Goal: Task Accomplishment & Management: Use online tool/utility

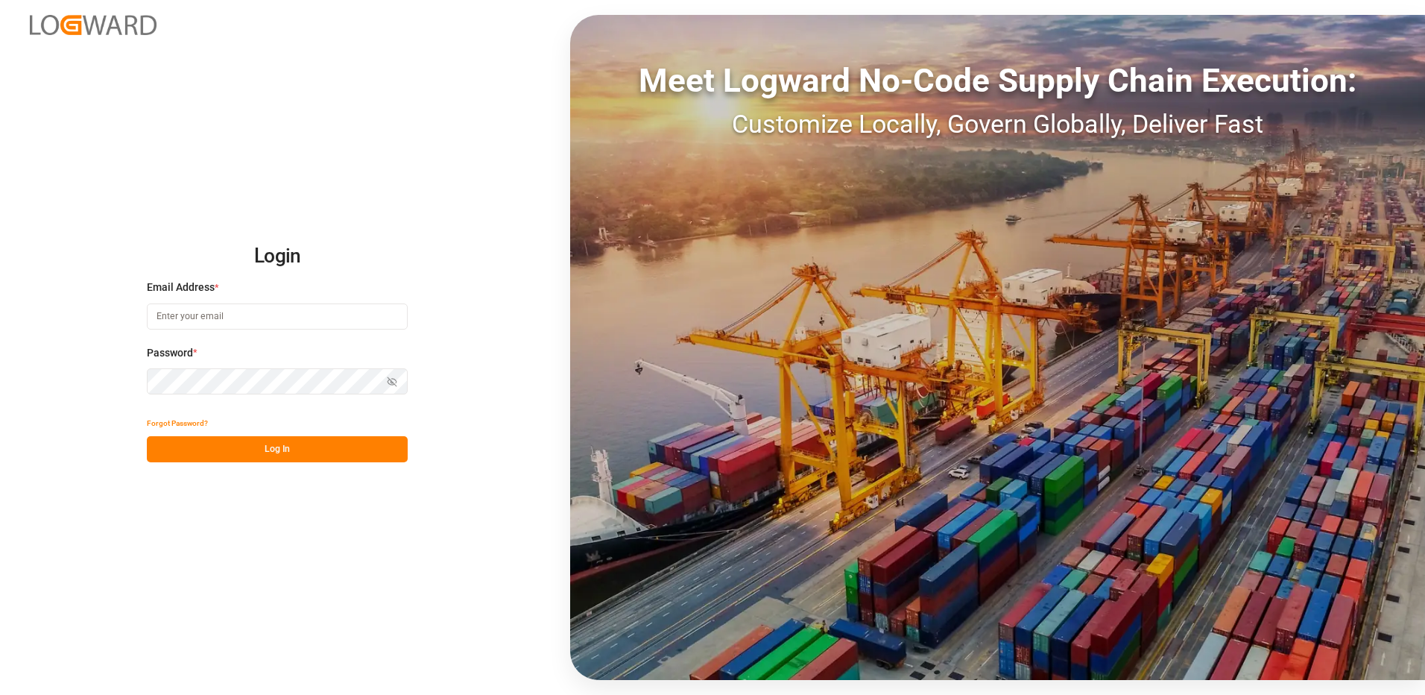
type input "[EMAIL_ADDRESS][DOMAIN_NAME]"
click at [282, 449] on button "Log In" at bounding box center [277, 449] width 261 height 26
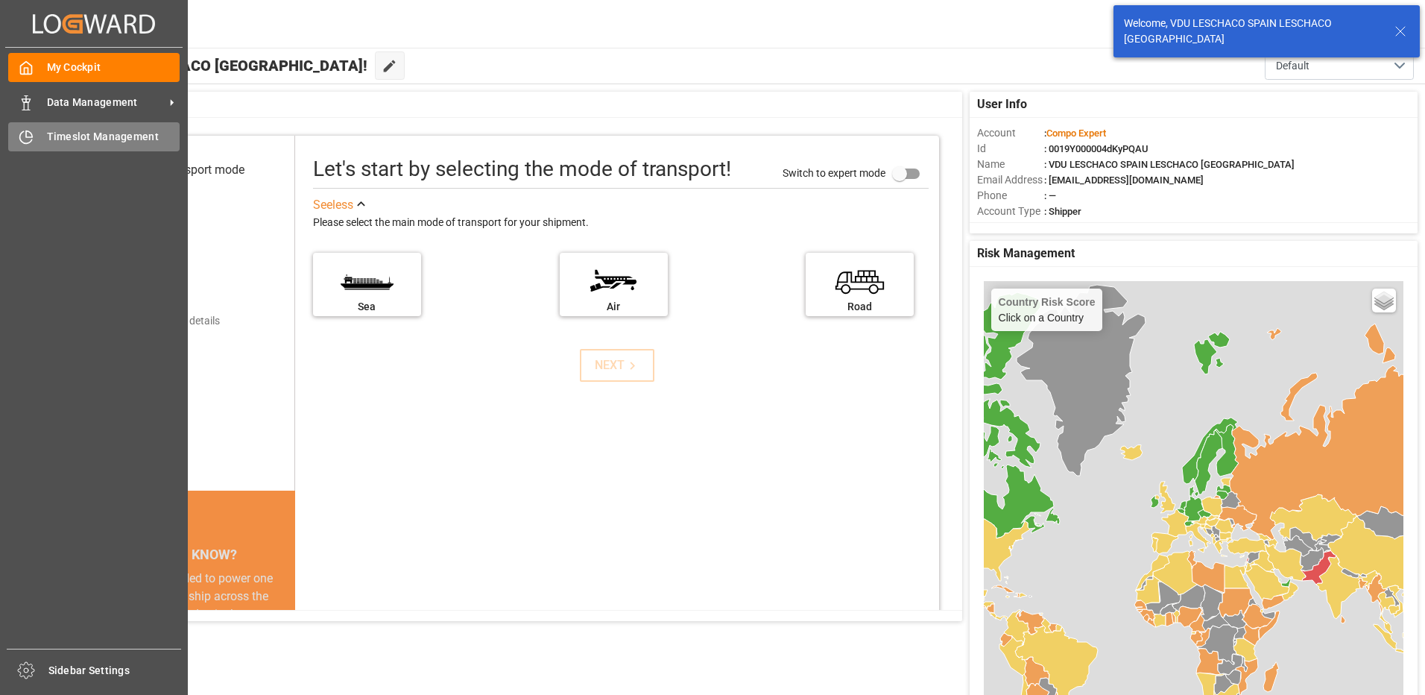
click at [33, 142] on icon at bounding box center [26, 137] width 15 height 15
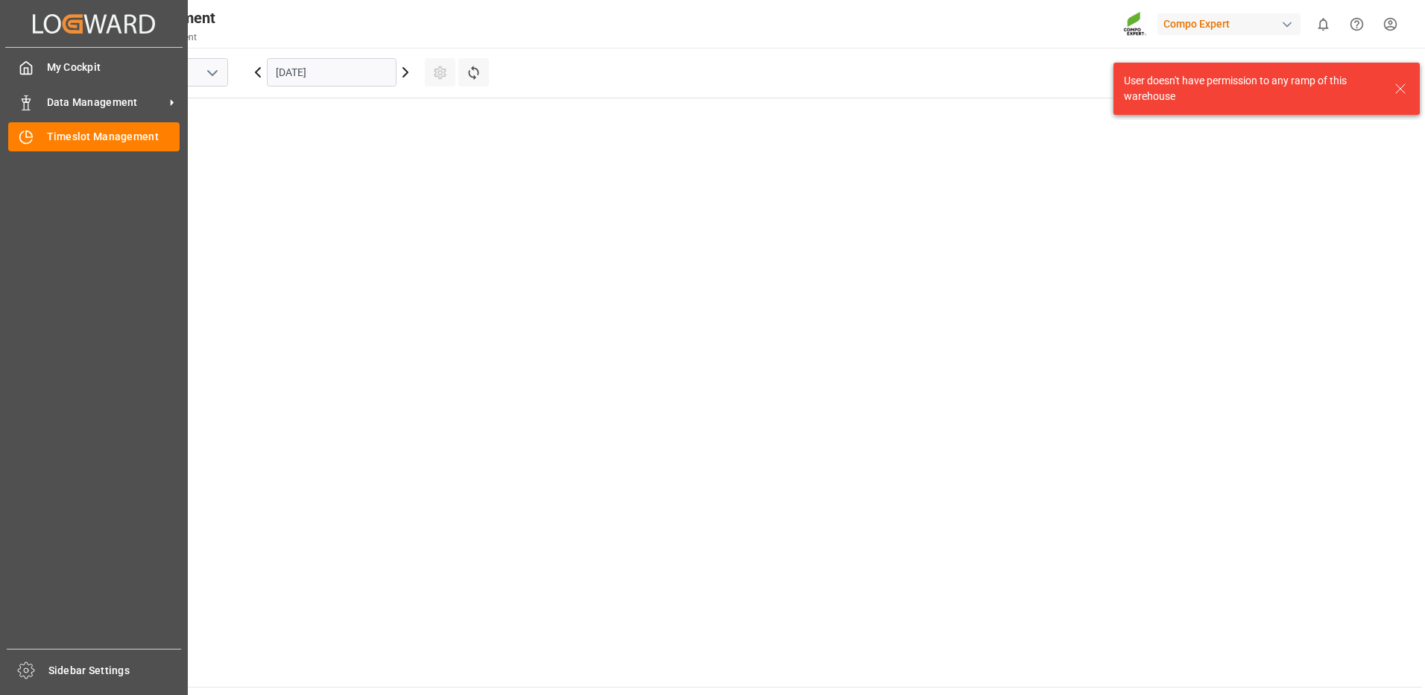
scroll to position [856, 0]
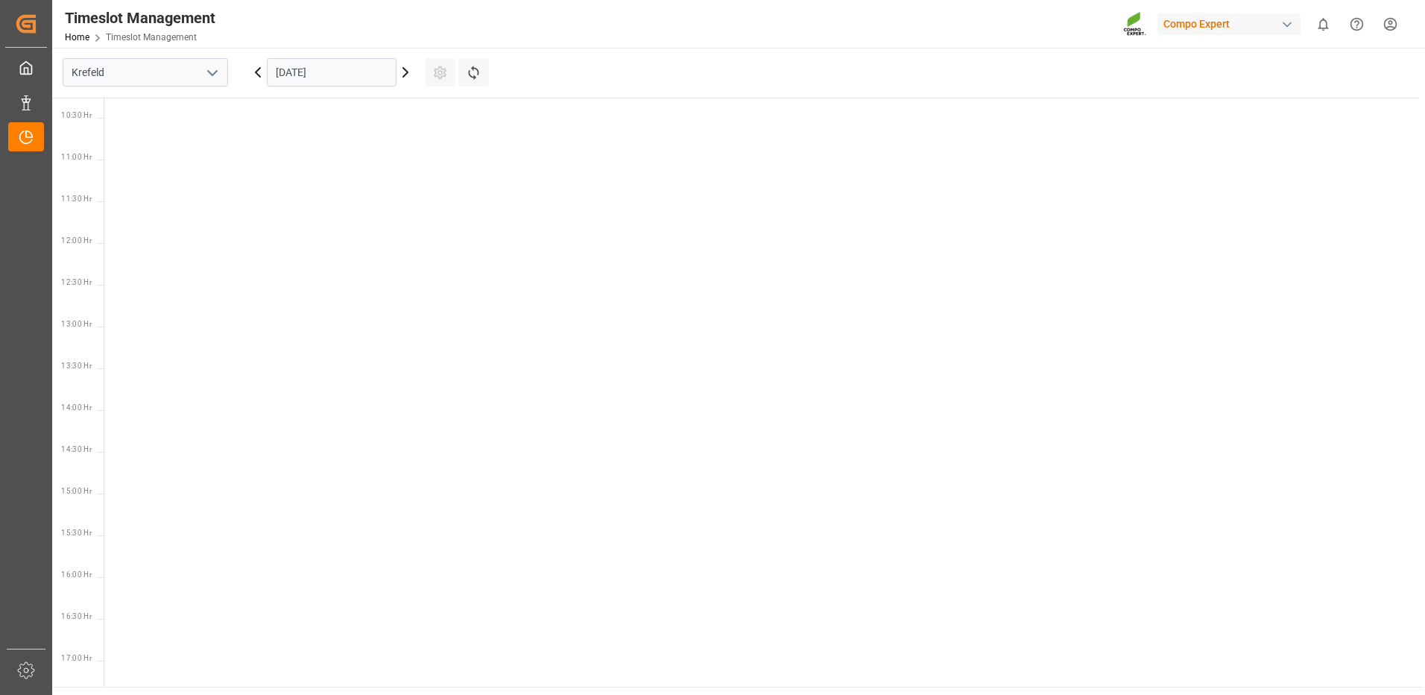
click at [202, 65] on button "open menu" at bounding box center [212, 72] width 22 height 23
click at [156, 162] on div "La Vall d [PERSON_NAME]" at bounding box center [145, 173] width 164 height 34
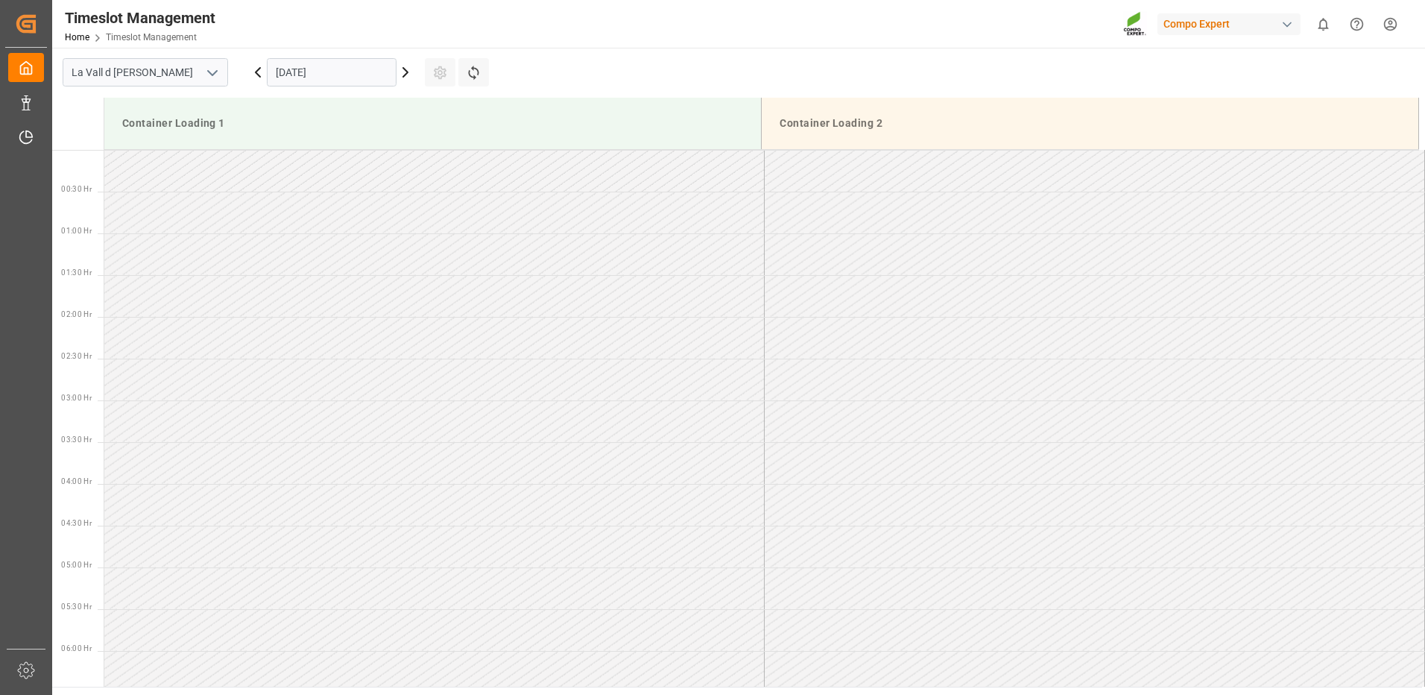
scroll to position [909, 0]
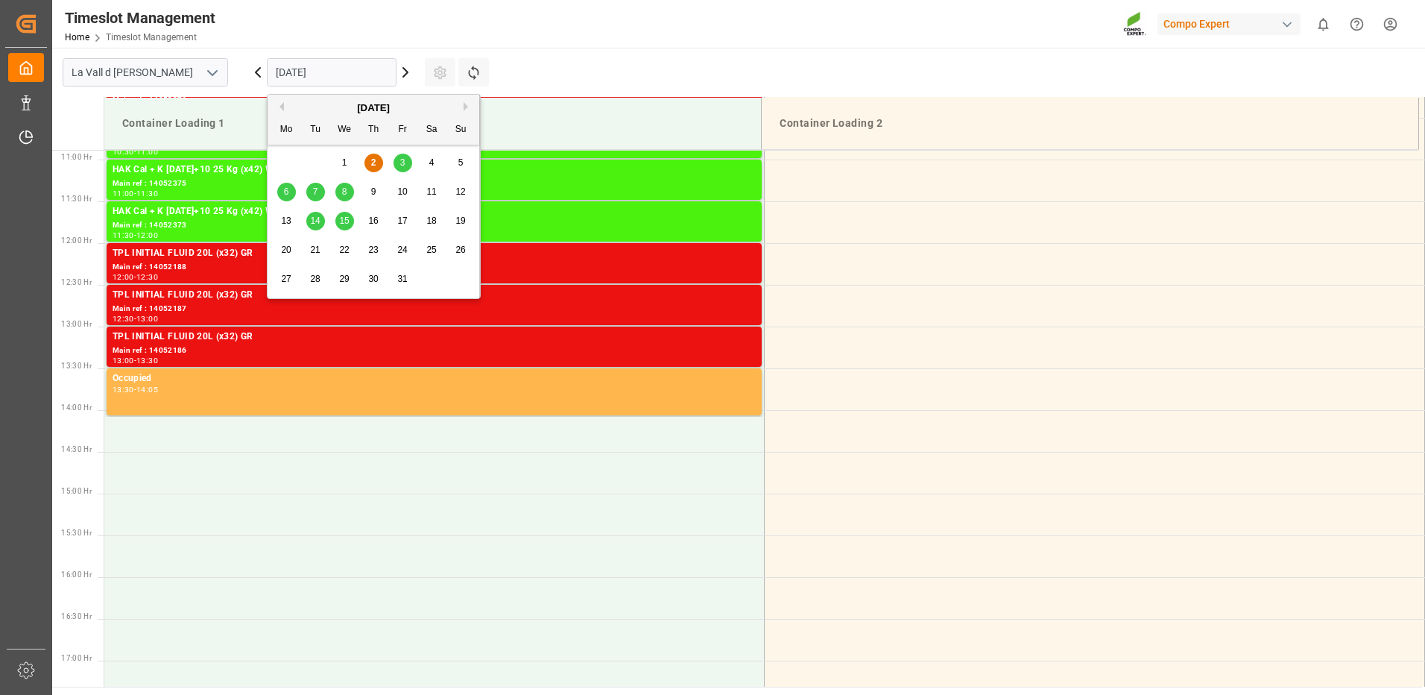
click at [367, 75] on input "[DATE]" at bounding box center [332, 72] width 130 height 28
click at [344, 190] on span "8" at bounding box center [344, 191] width 5 height 10
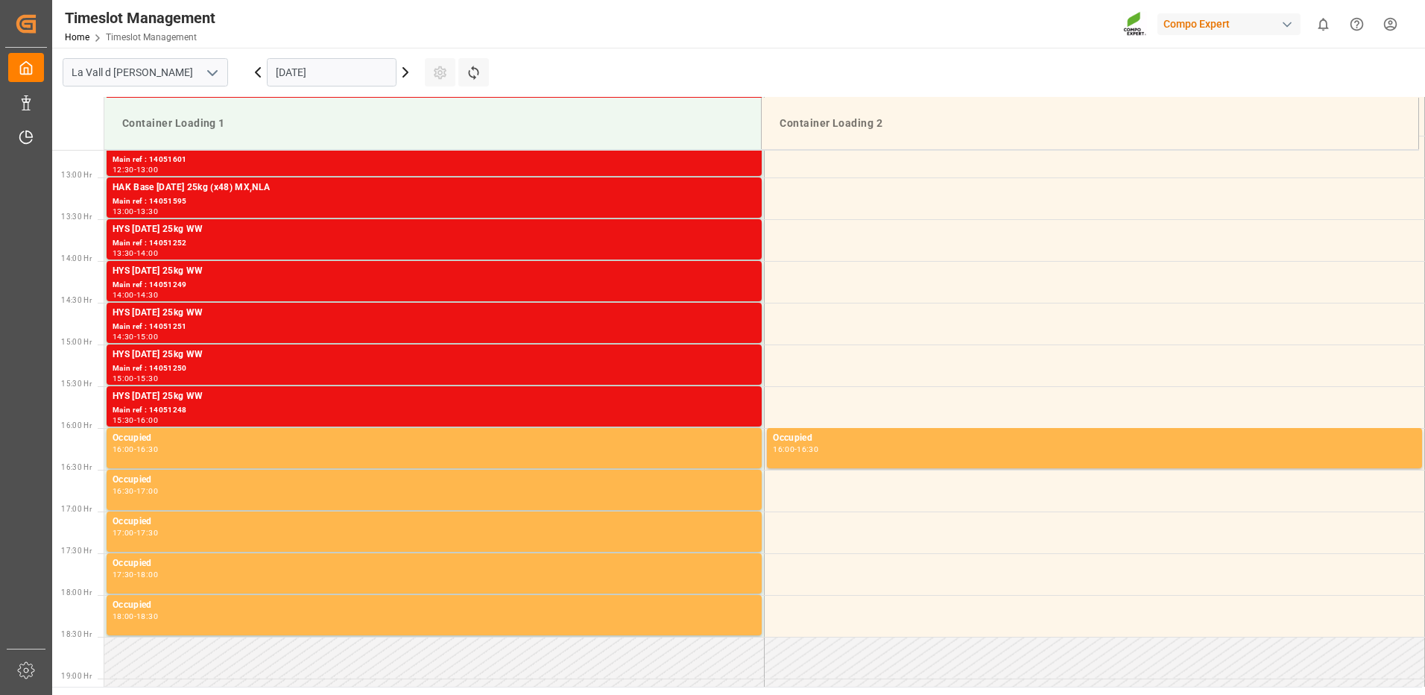
scroll to position [1132, 0]
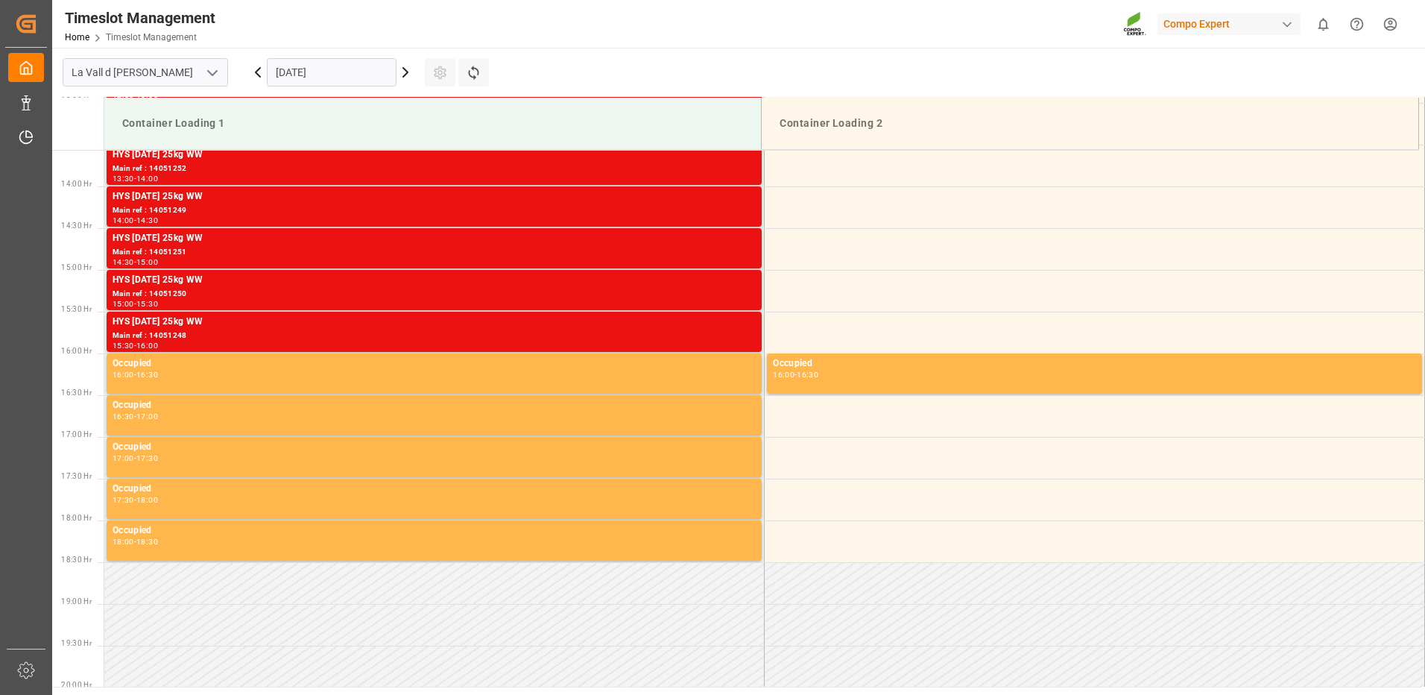
click at [251, 70] on icon at bounding box center [258, 72] width 18 height 18
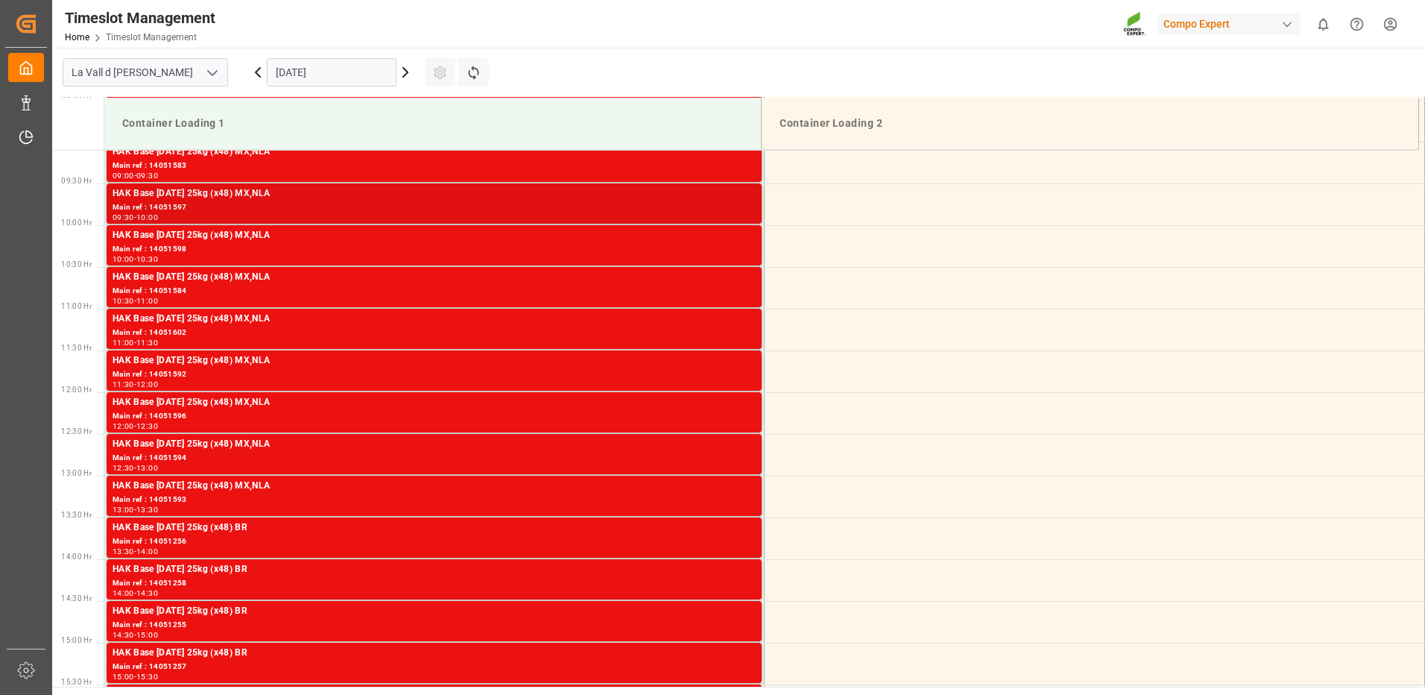
scroll to position [1058, 0]
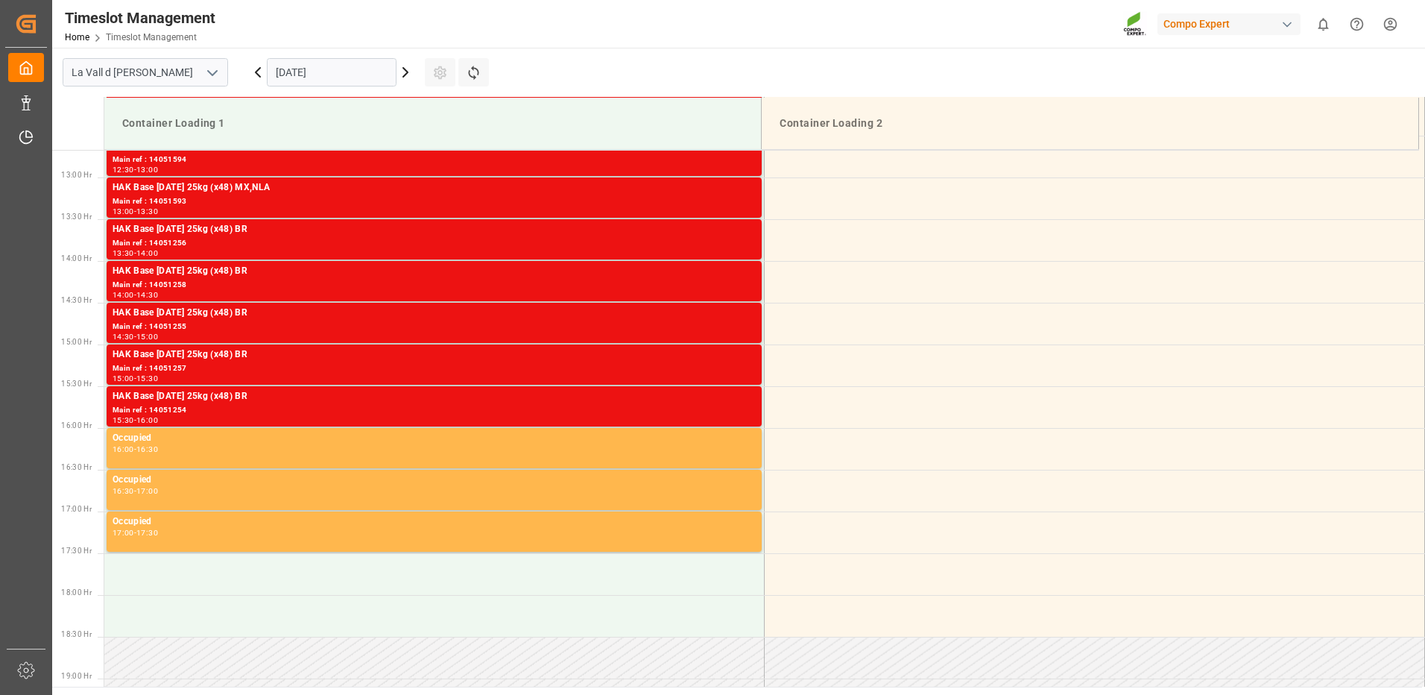
click at [253, 76] on icon at bounding box center [258, 72] width 18 height 18
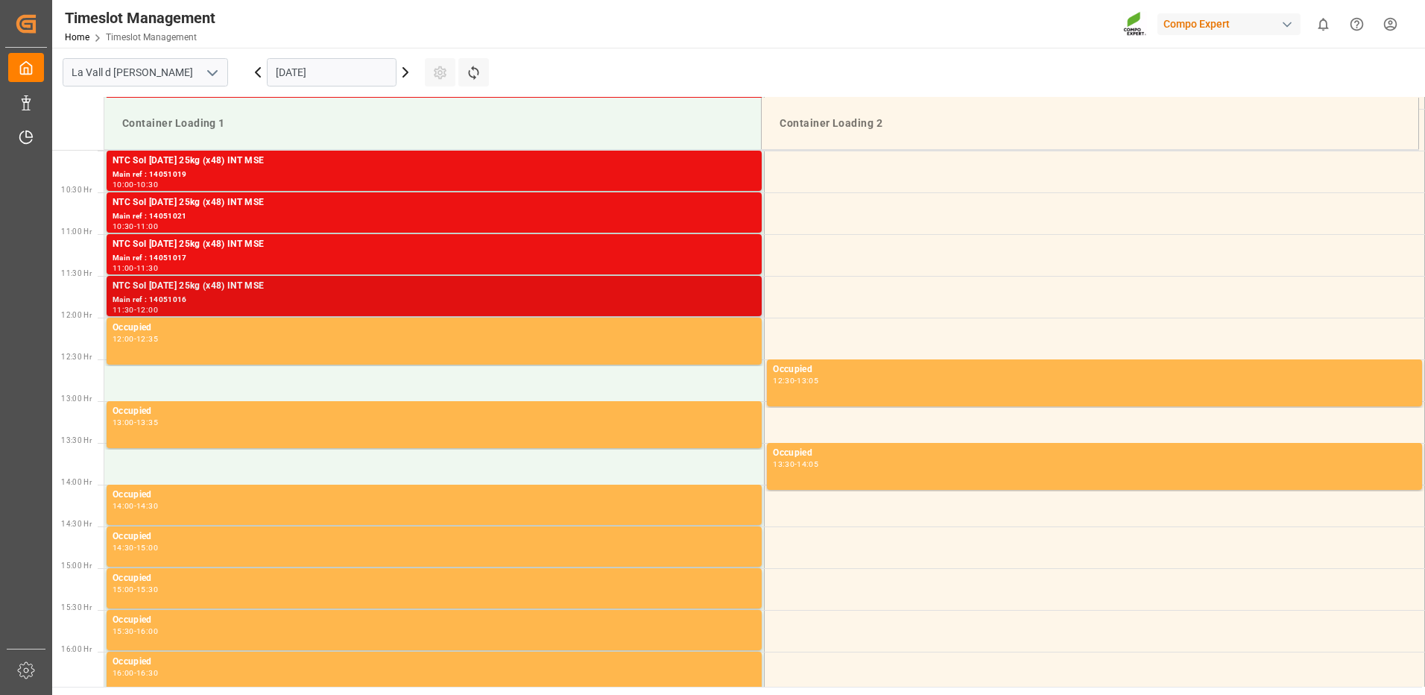
scroll to position [1132, 0]
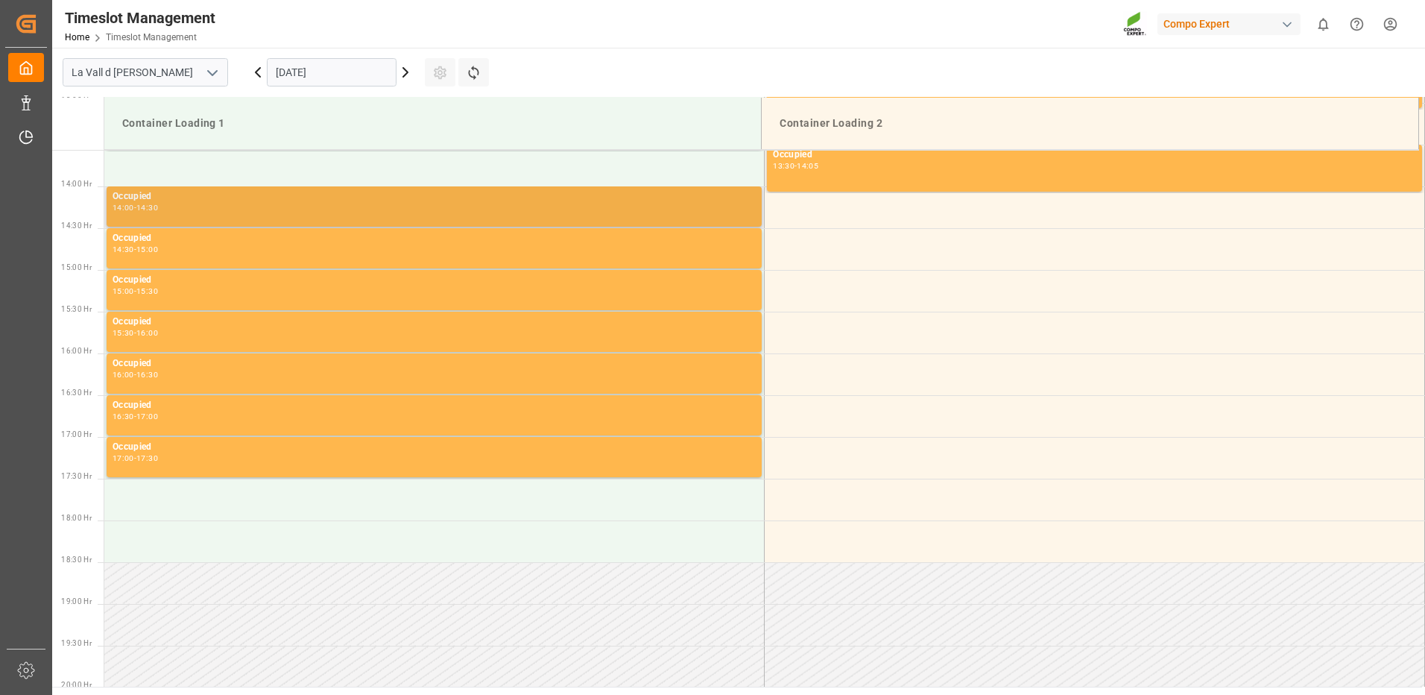
click at [273, 208] on div "14:00 - 14:30" at bounding box center [434, 208] width 643 height 8
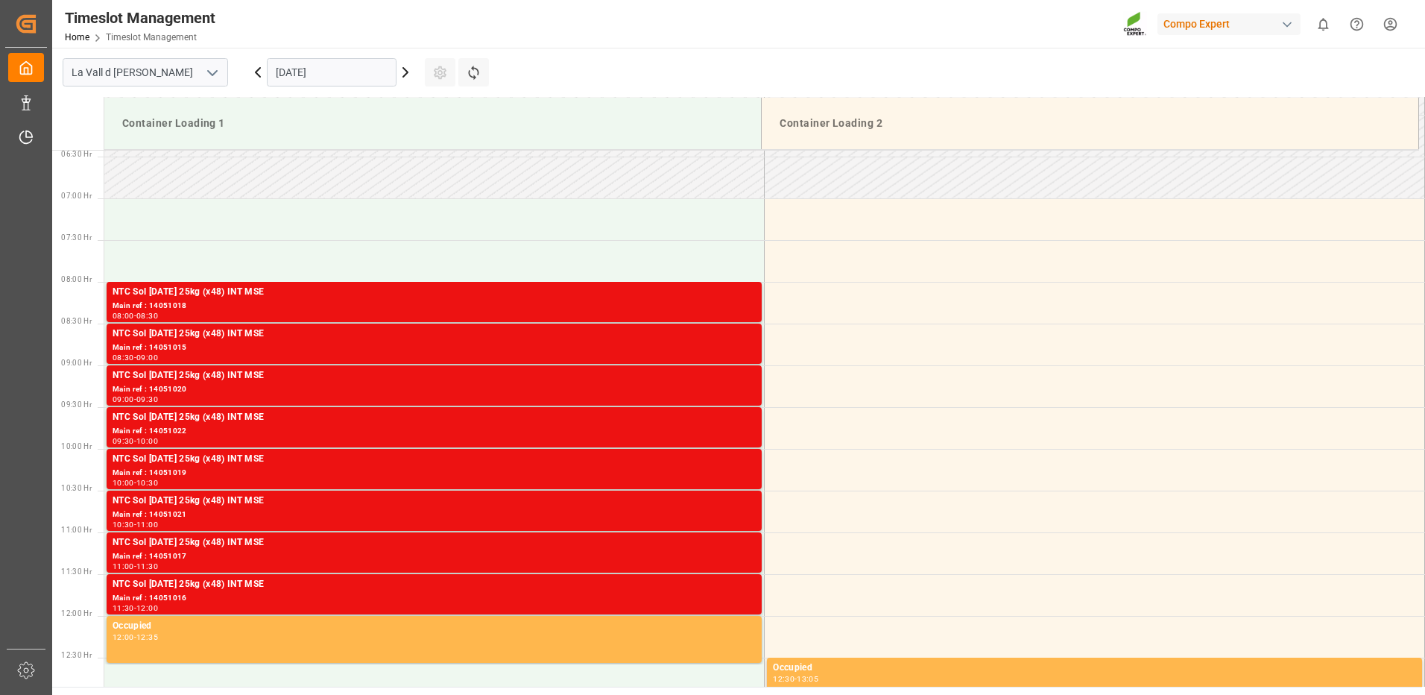
scroll to position [685, 0]
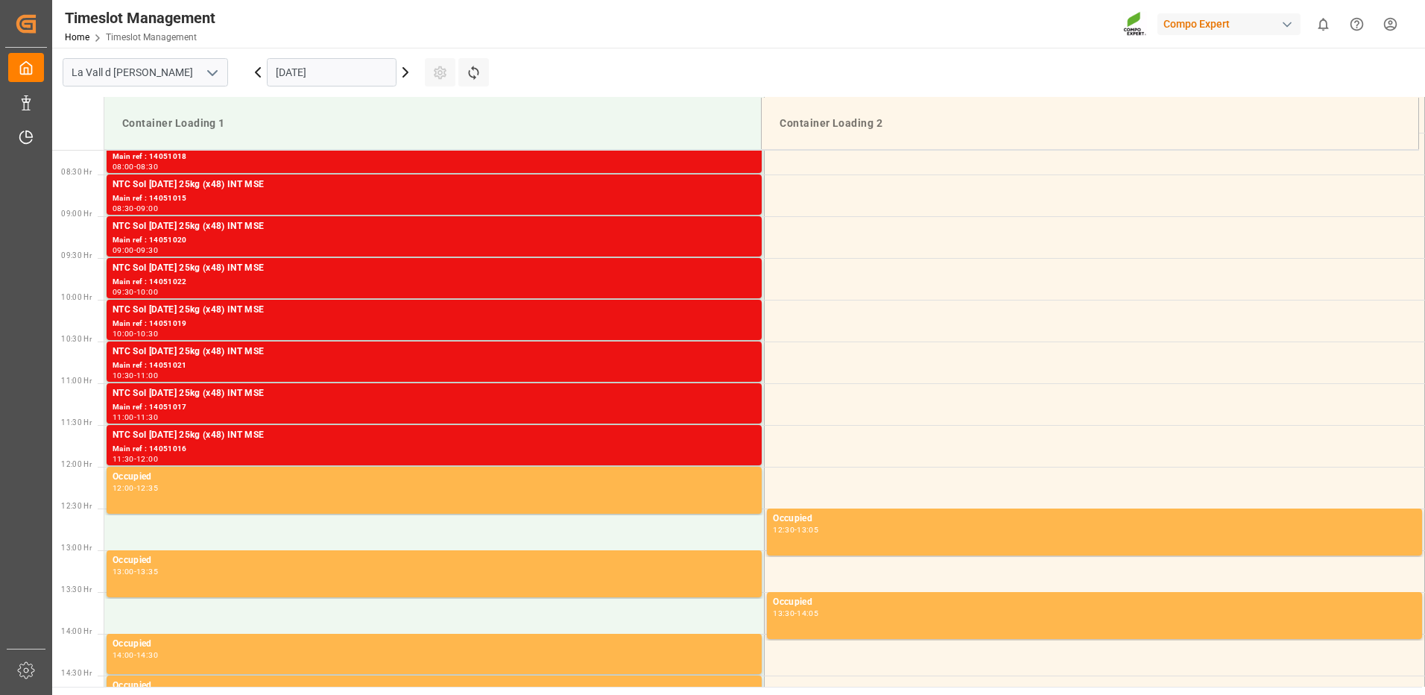
click at [402, 69] on icon at bounding box center [406, 72] width 18 height 18
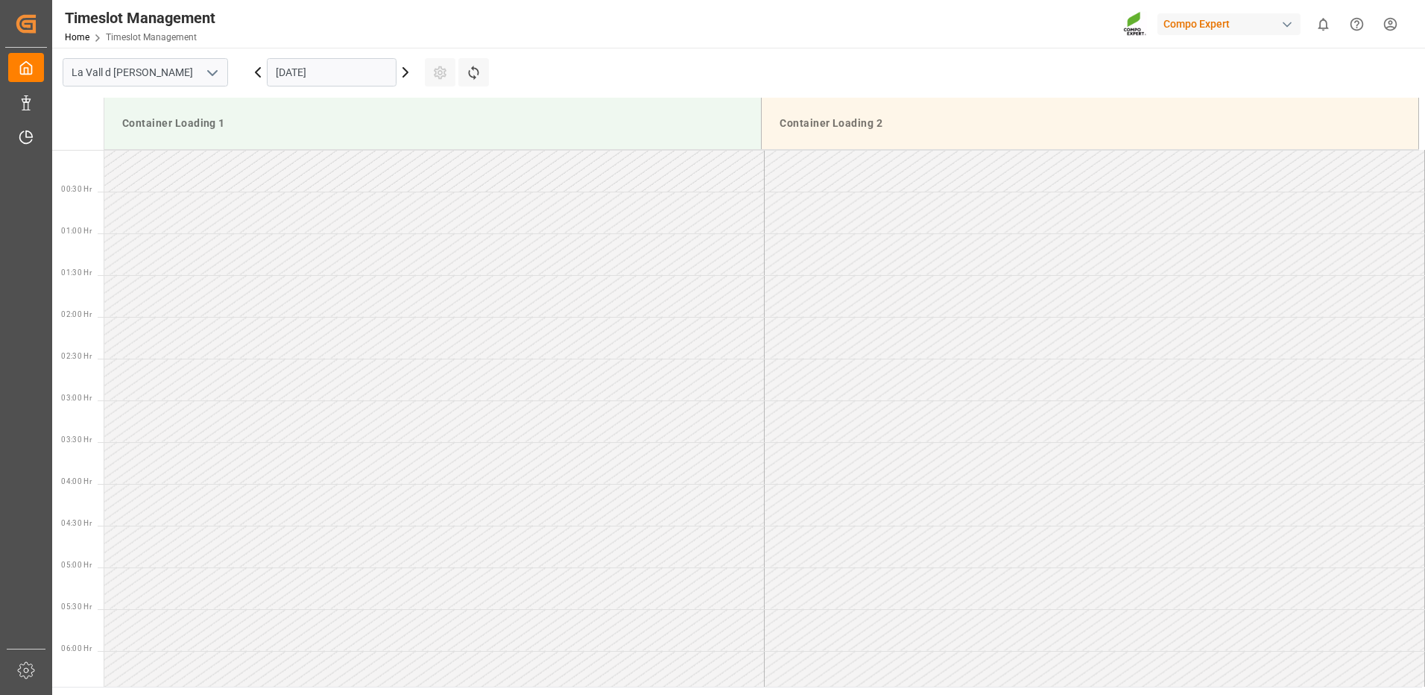
scroll to position [909, 0]
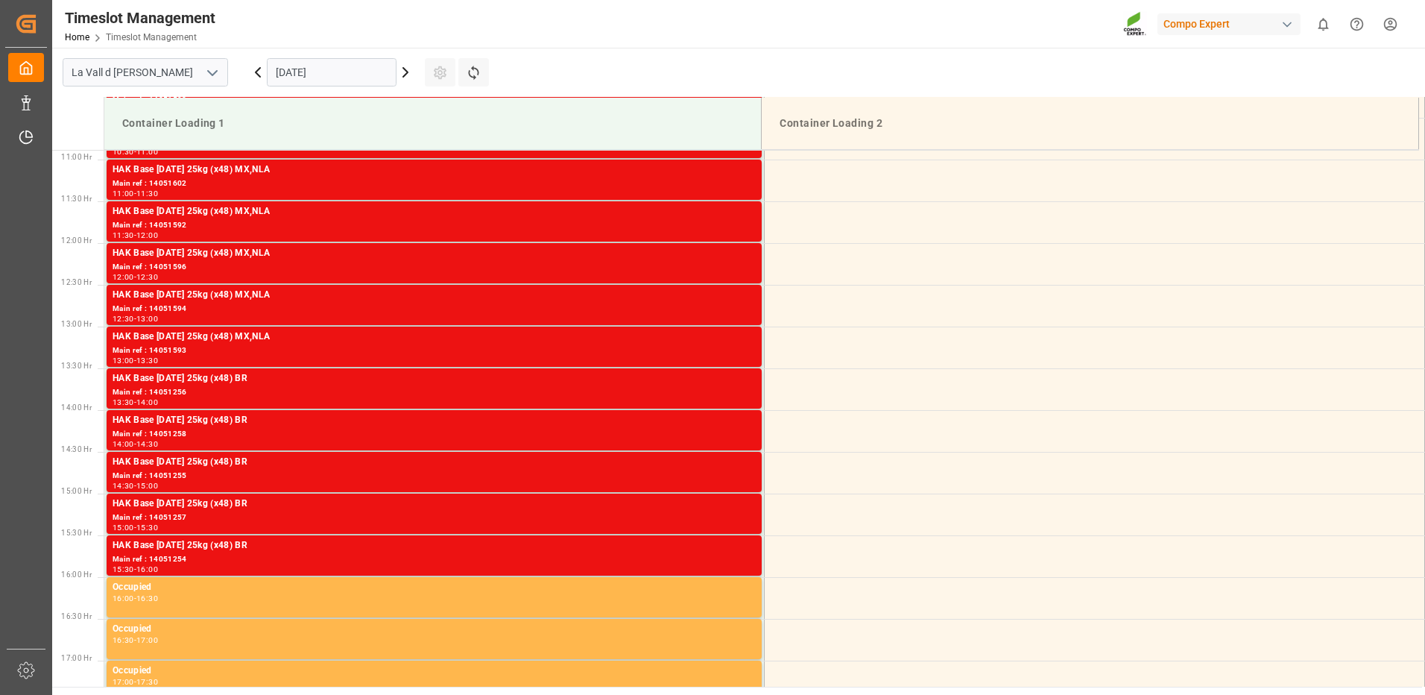
click at [402, 69] on icon at bounding box center [406, 72] width 18 height 18
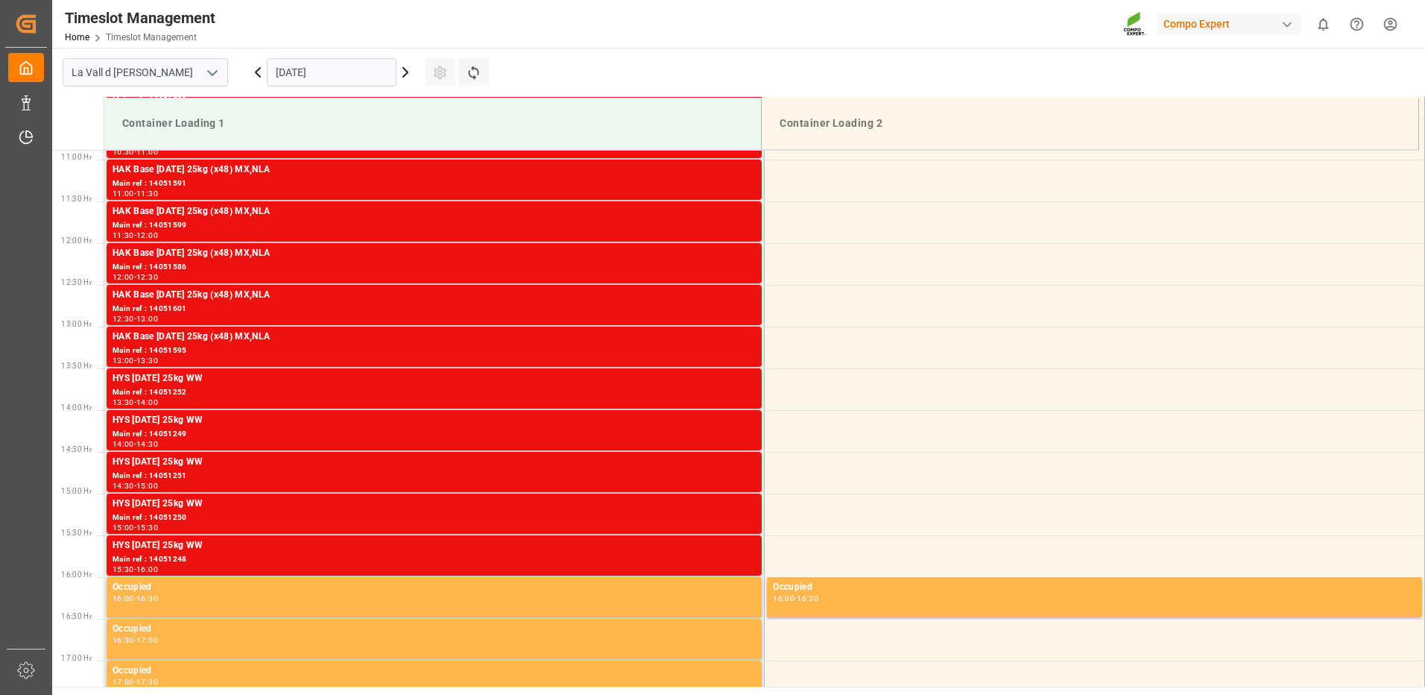
click at [402, 69] on icon at bounding box center [406, 72] width 18 height 18
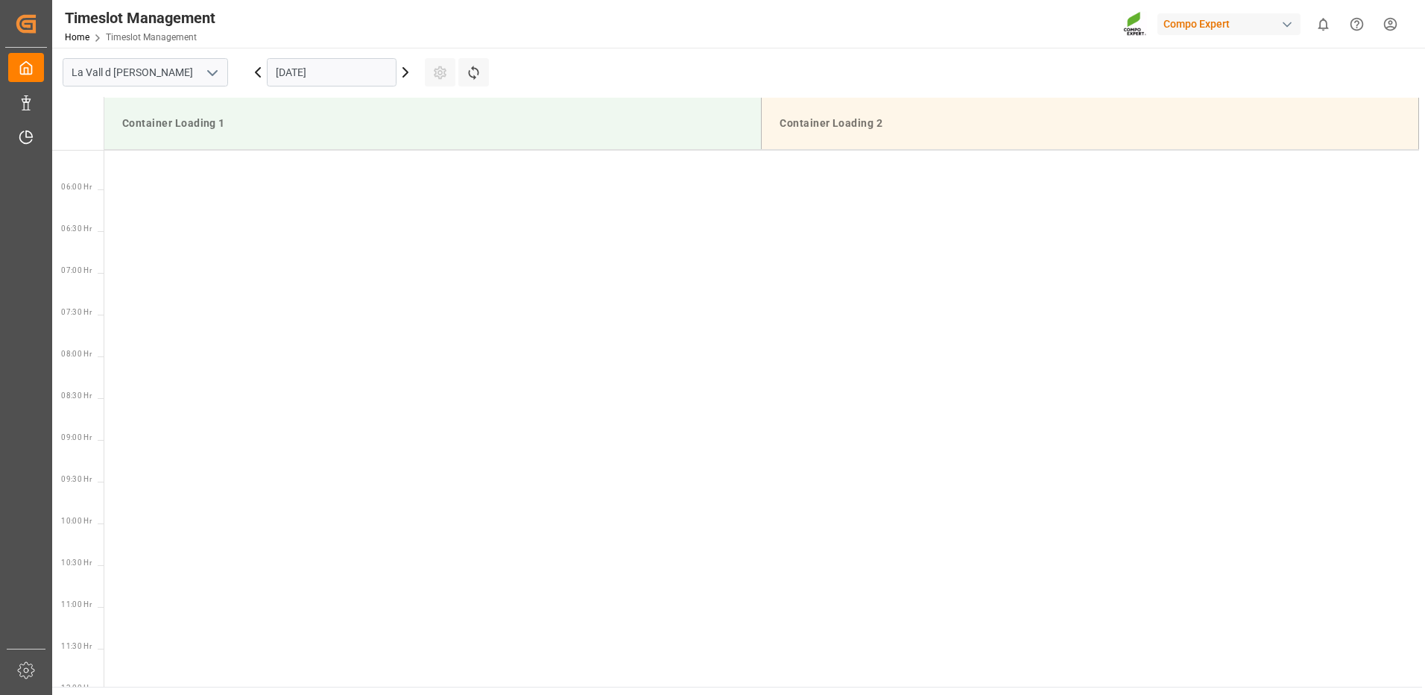
scroll to position [0, 0]
click at [407, 76] on icon at bounding box center [406, 72] width 18 height 18
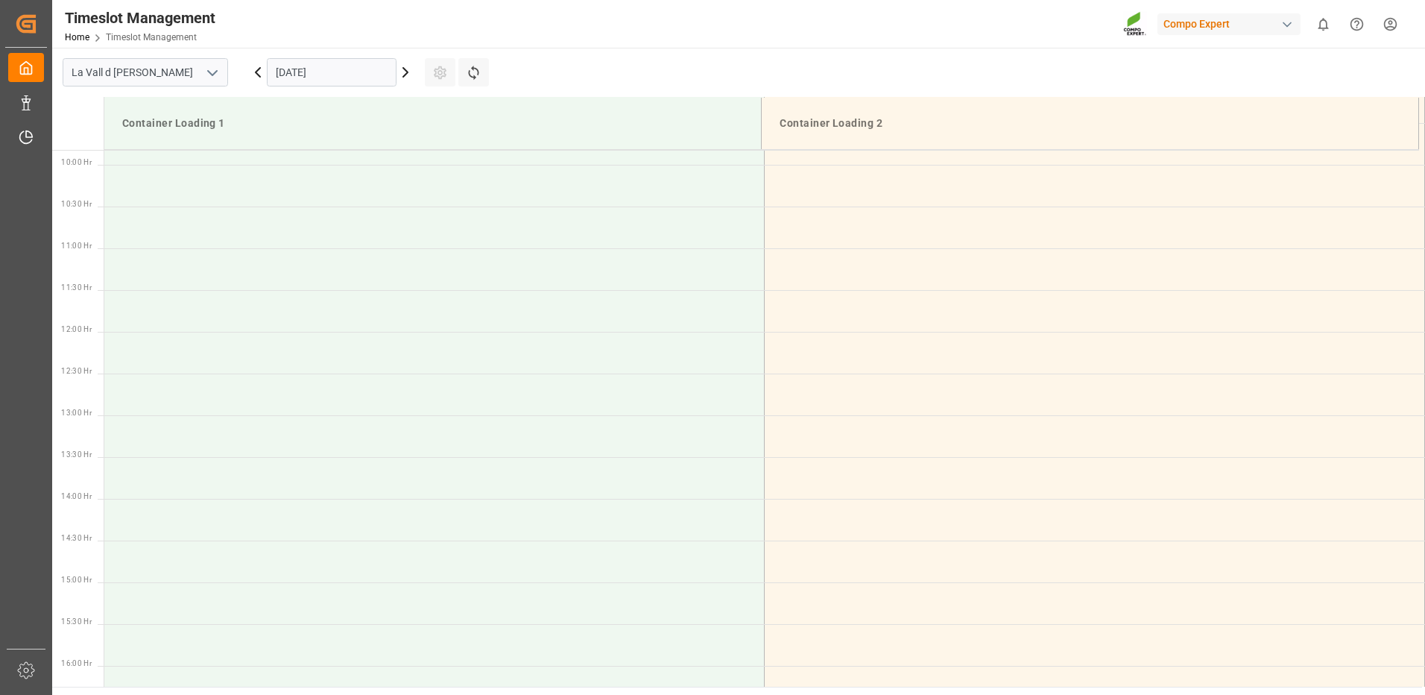
scroll to position [298, 0]
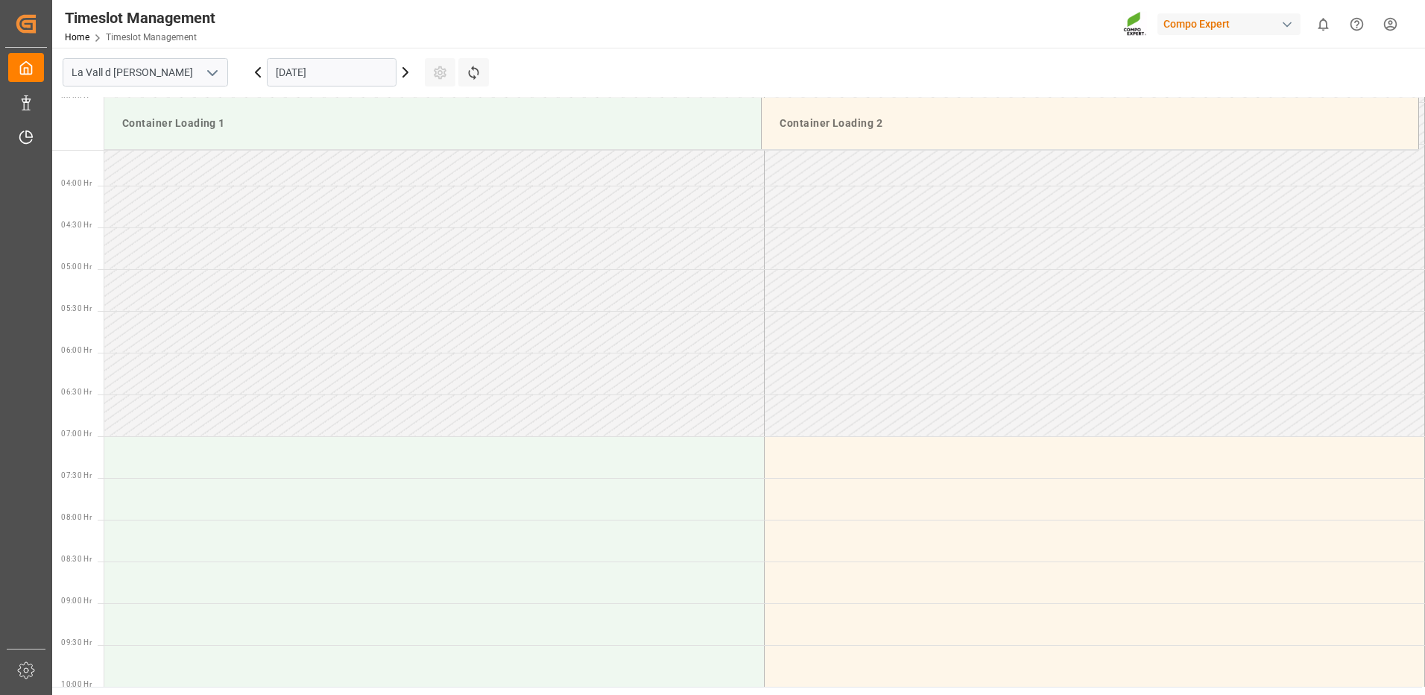
click at [259, 66] on icon at bounding box center [258, 72] width 18 height 18
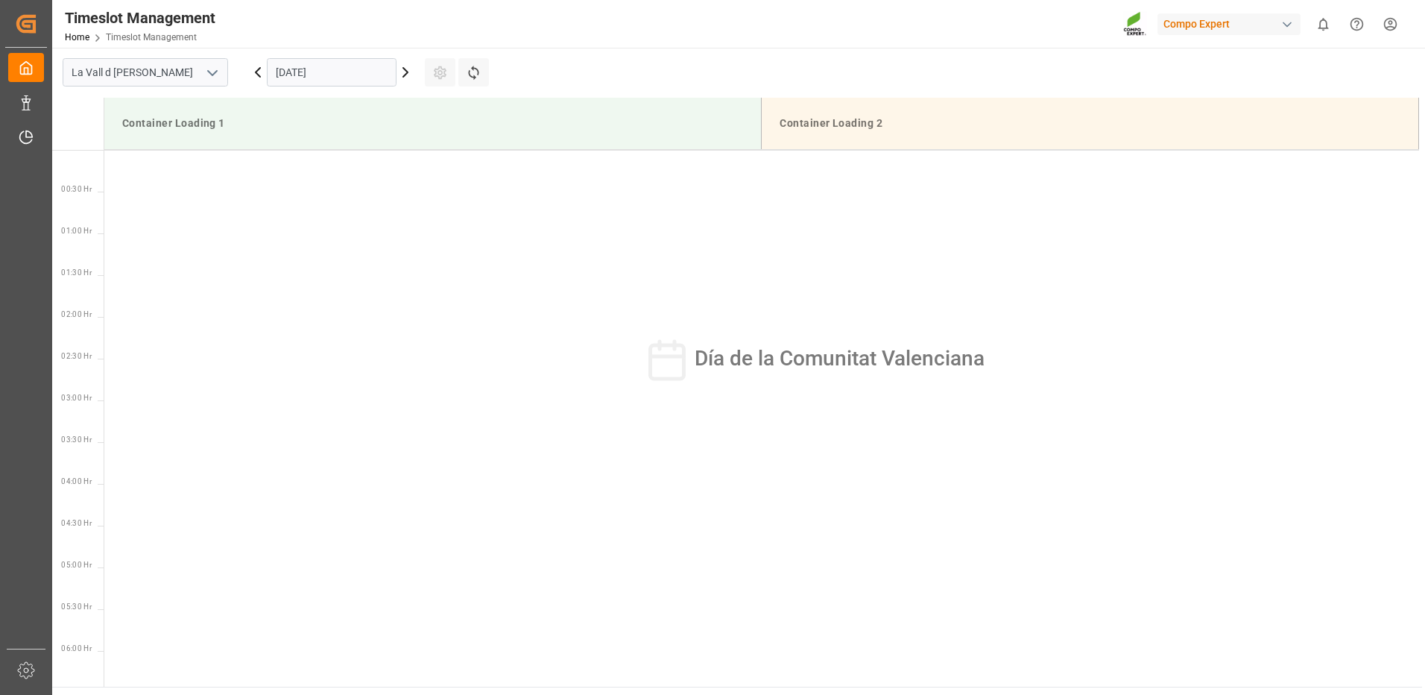
scroll to position [909, 0]
click at [259, 66] on icon at bounding box center [258, 72] width 18 height 18
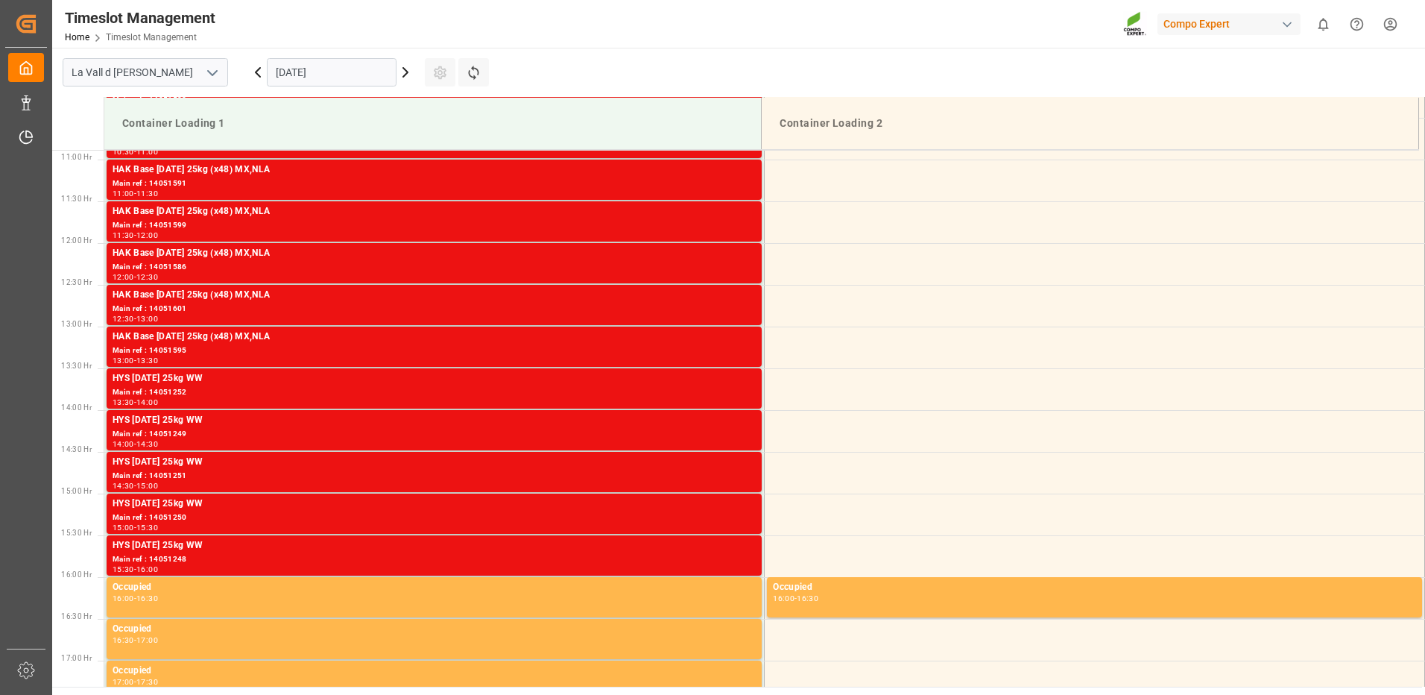
click at [254, 77] on icon at bounding box center [258, 72] width 18 height 18
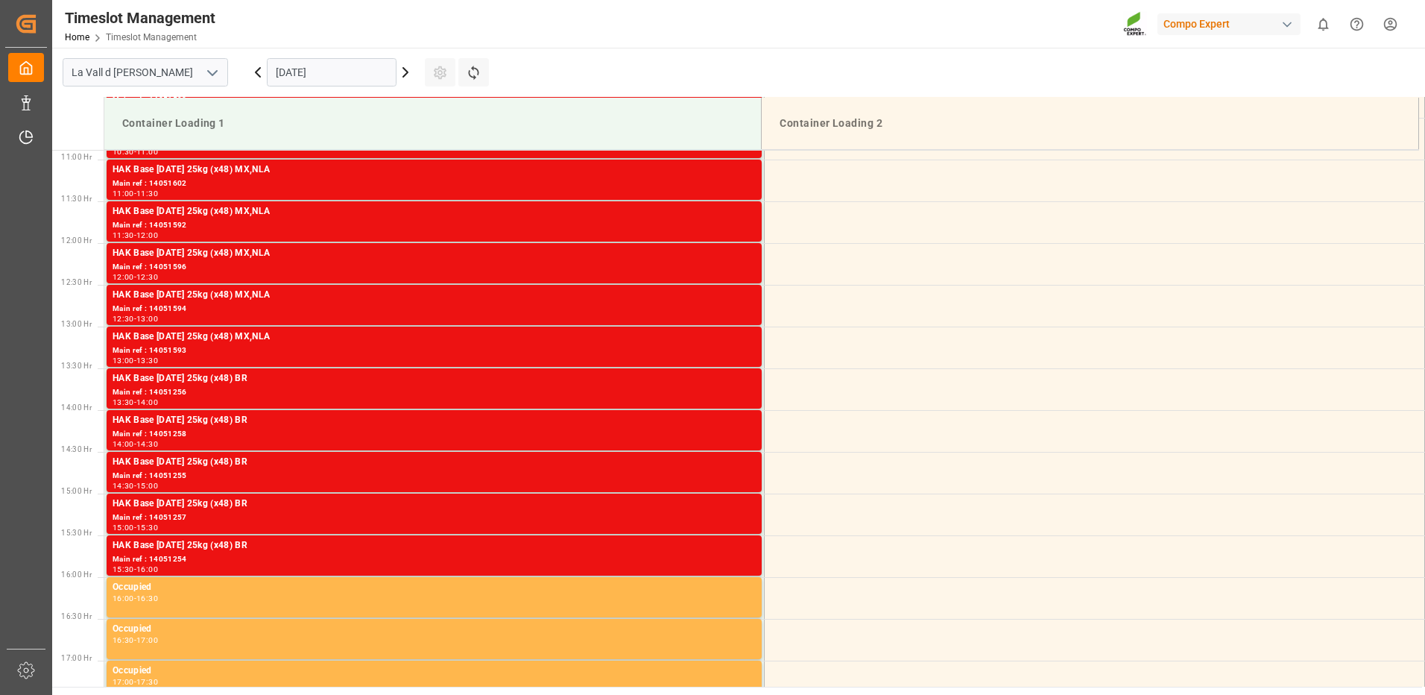
click at [254, 77] on icon at bounding box center [258, 72] width 18 height 18
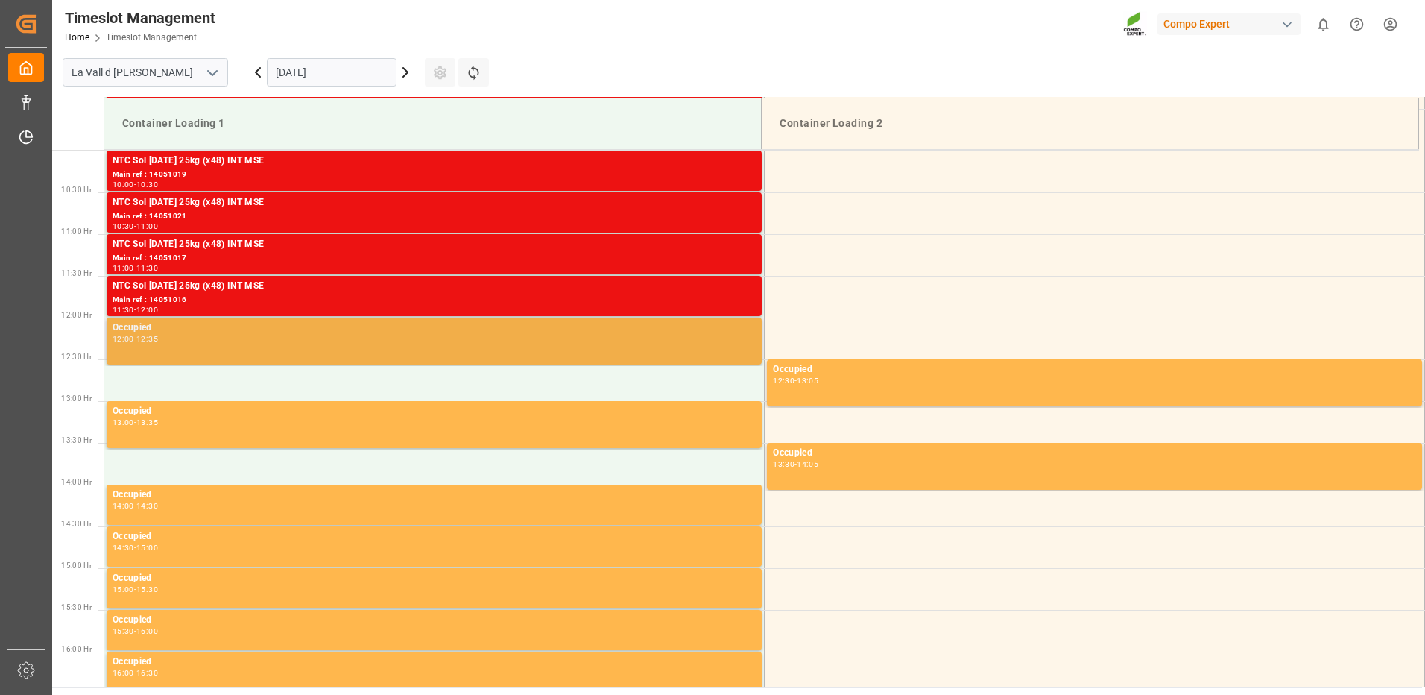
scroll to position [685, 0]
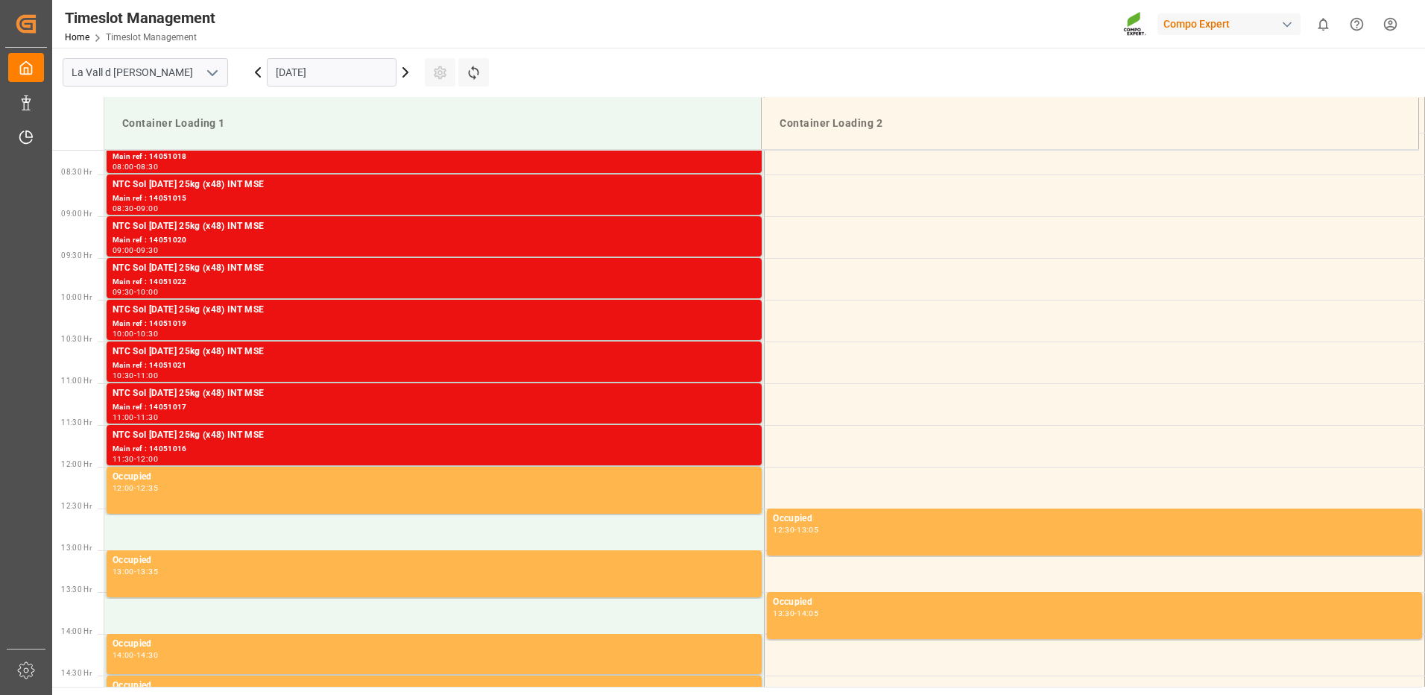
click at [410, 74] on icon at bounding box center [406, 72] width 18 height 18
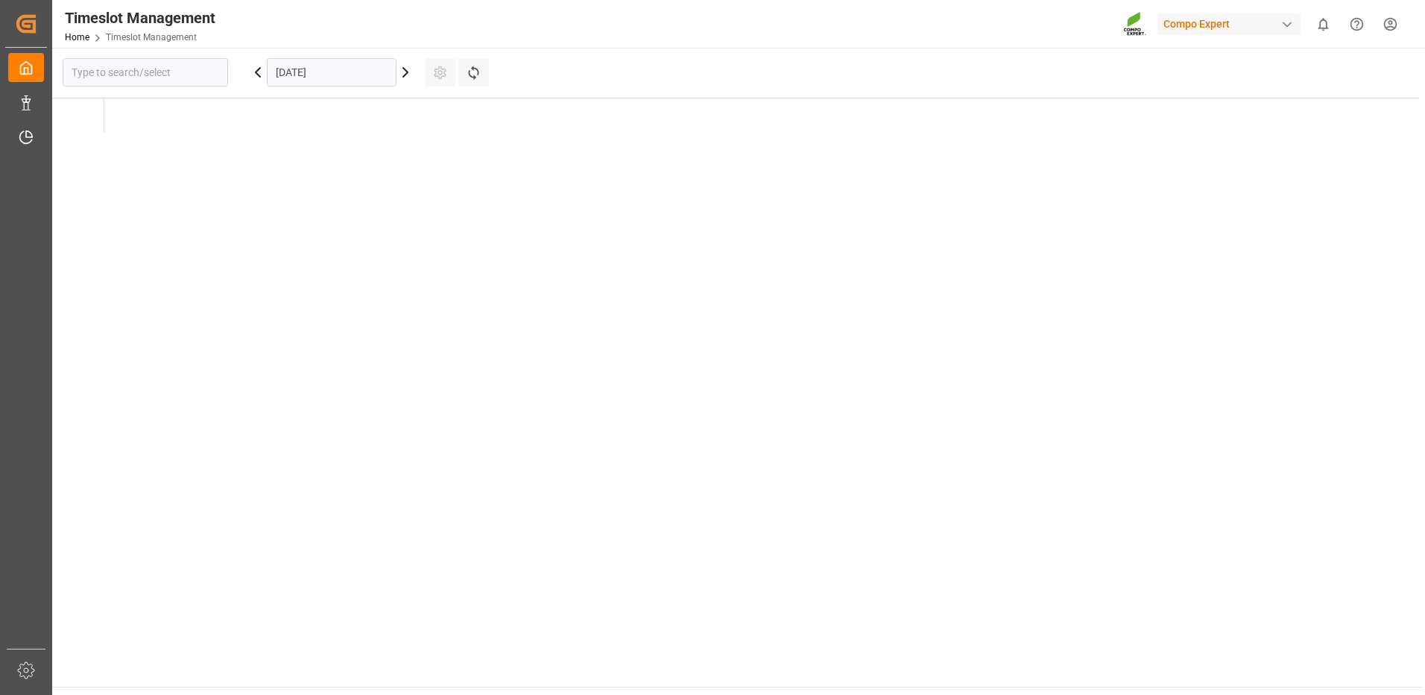
type input "La Vall d [PERSON_NAME]"
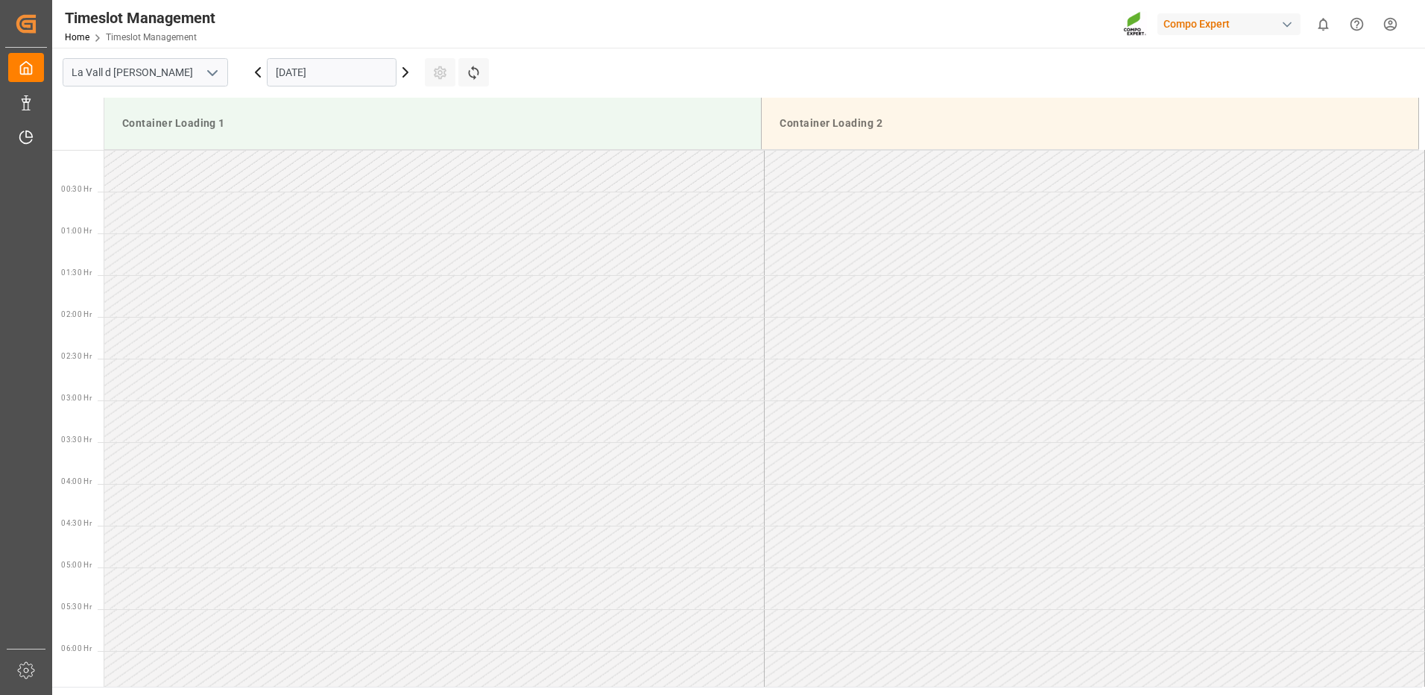
scroll to position [909, 0]
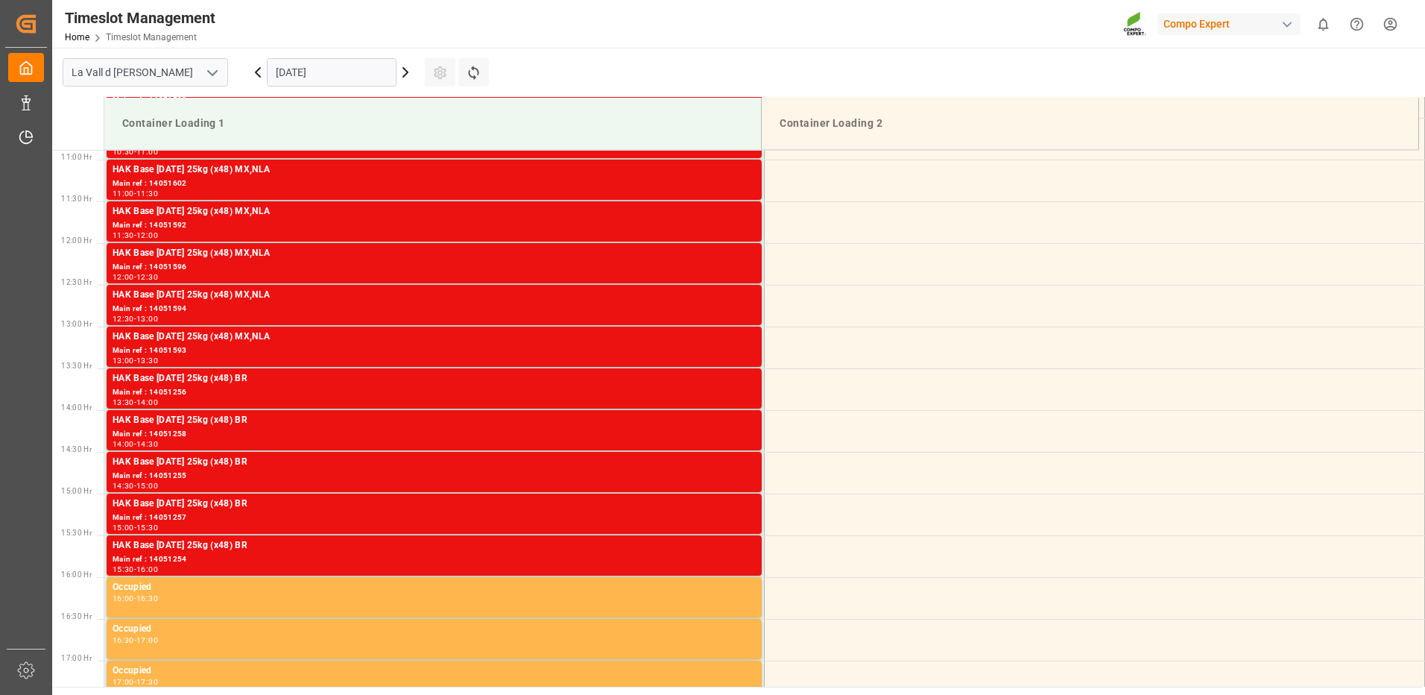
click at [410, 74] on icon at bounding box center [406, 72] width 18 height 18
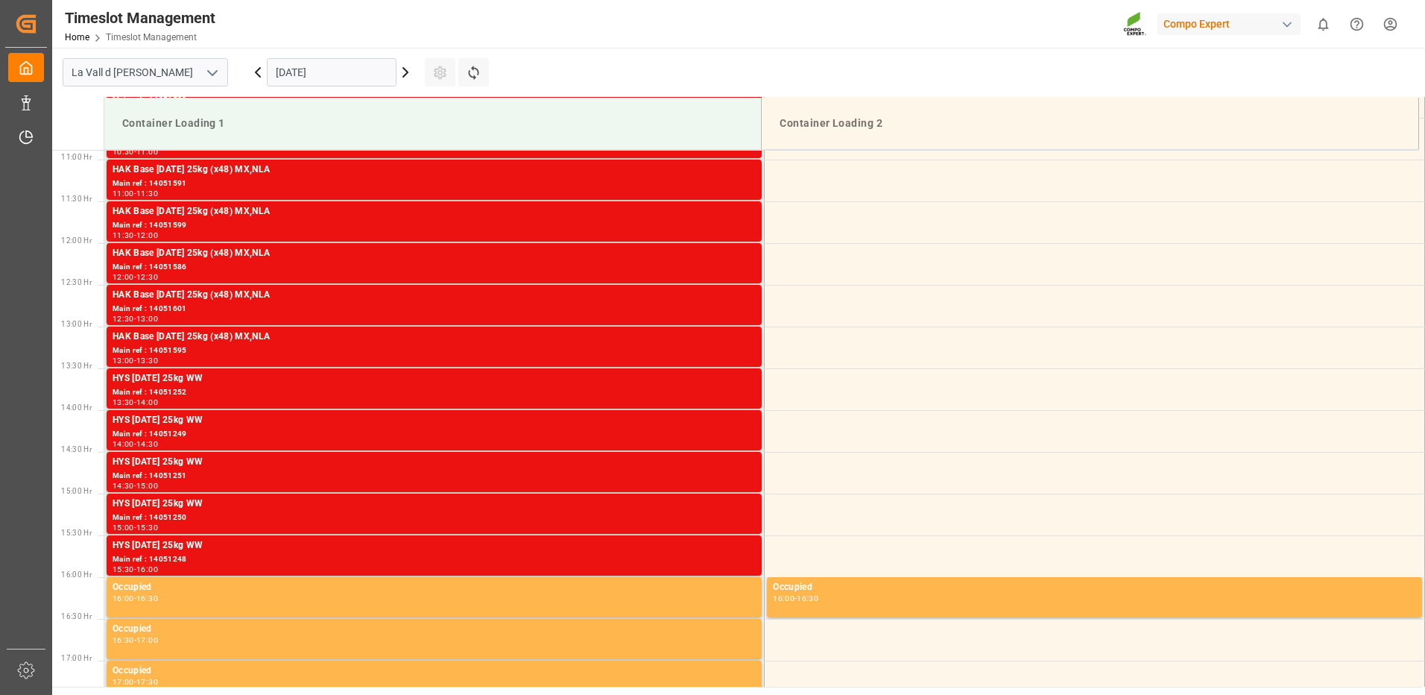
scroll to position [393, 0]
